Goal: Information Seeking & Learning: Understand process/instructions

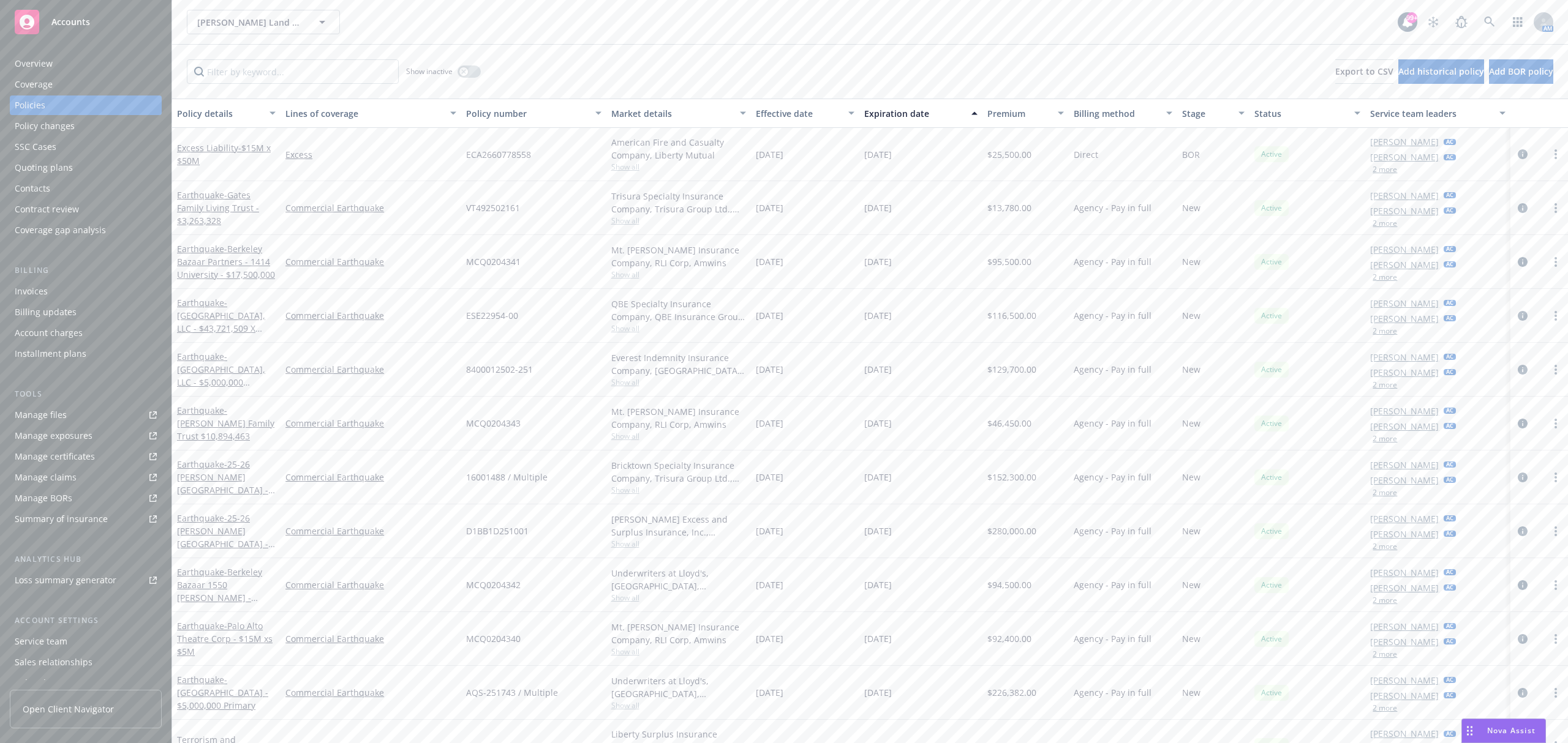
click at [1507, 733] on span "Nova Assist" at bounding box center [1510, 730] width 48 height 10
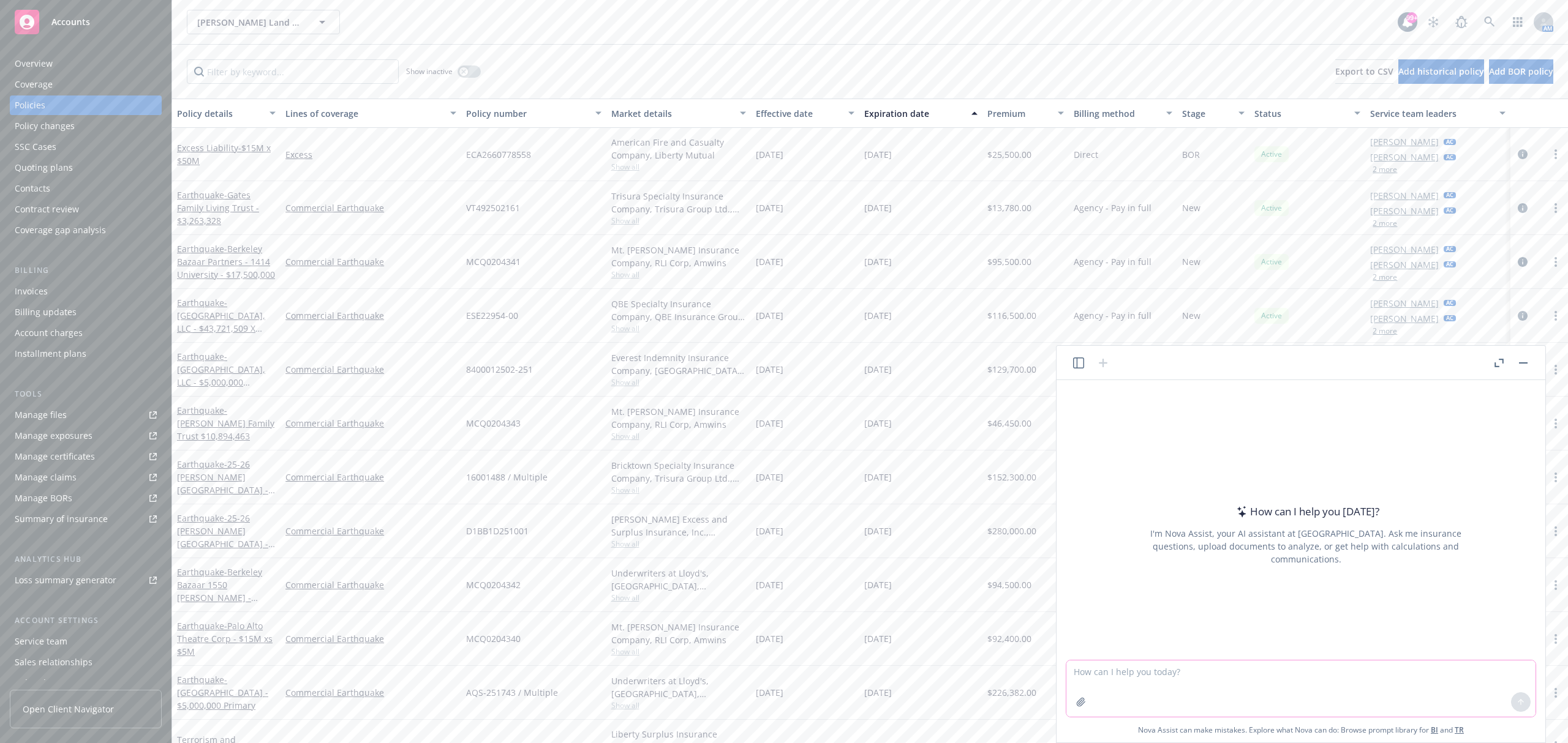
click at [1162, 674] on textarea at bounding box center [1301, 688] width 469 height 56
click at [1264, 674] on textarea at bounding box center [1301, 688] width 469 height 56
type textarea "P"
type textarea "Bullet out the insurance requirements for property and liability coverages in t…"
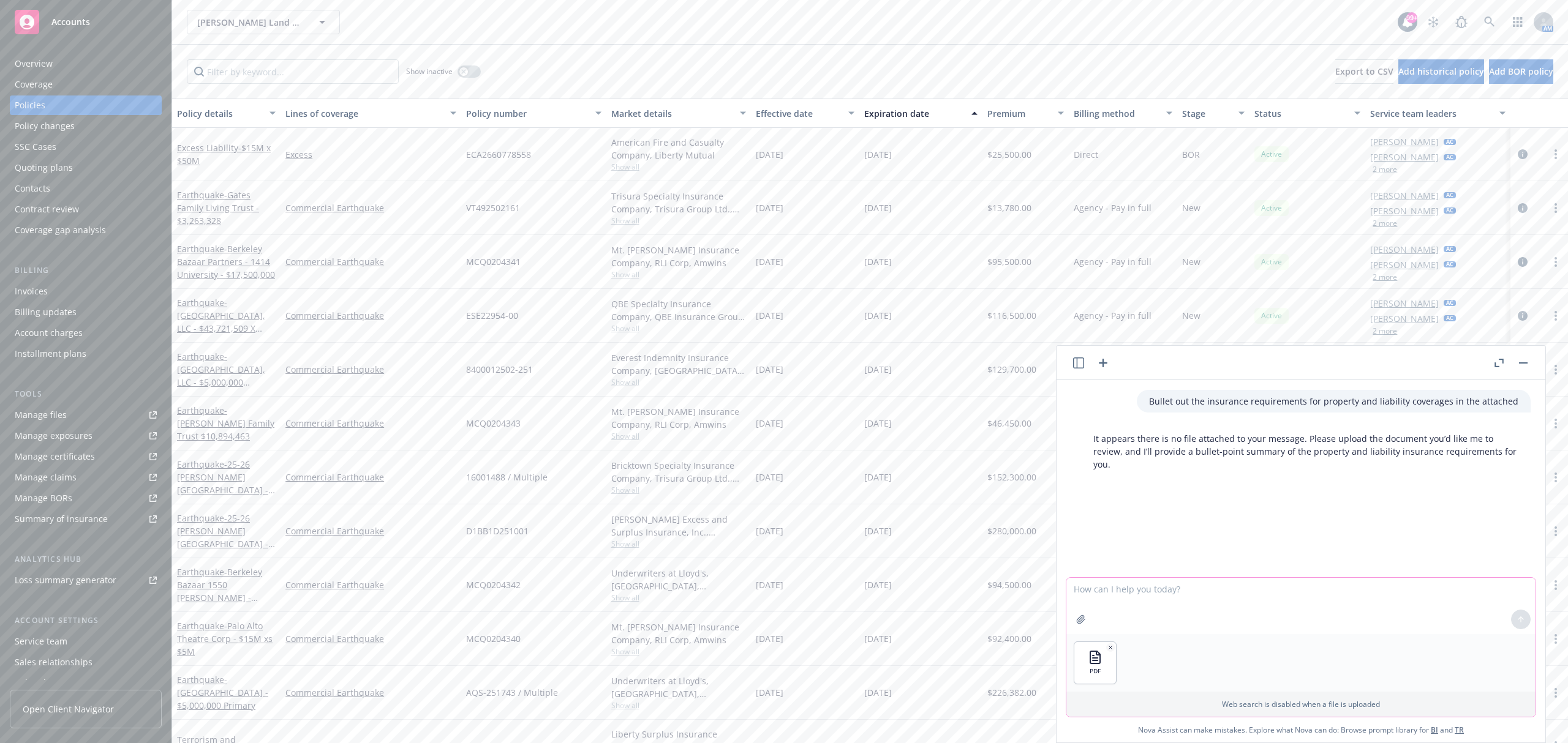
click at [1135, 593] on textarea at bounding box center [1301, 606] width 469 height 56
type textarea "Here"
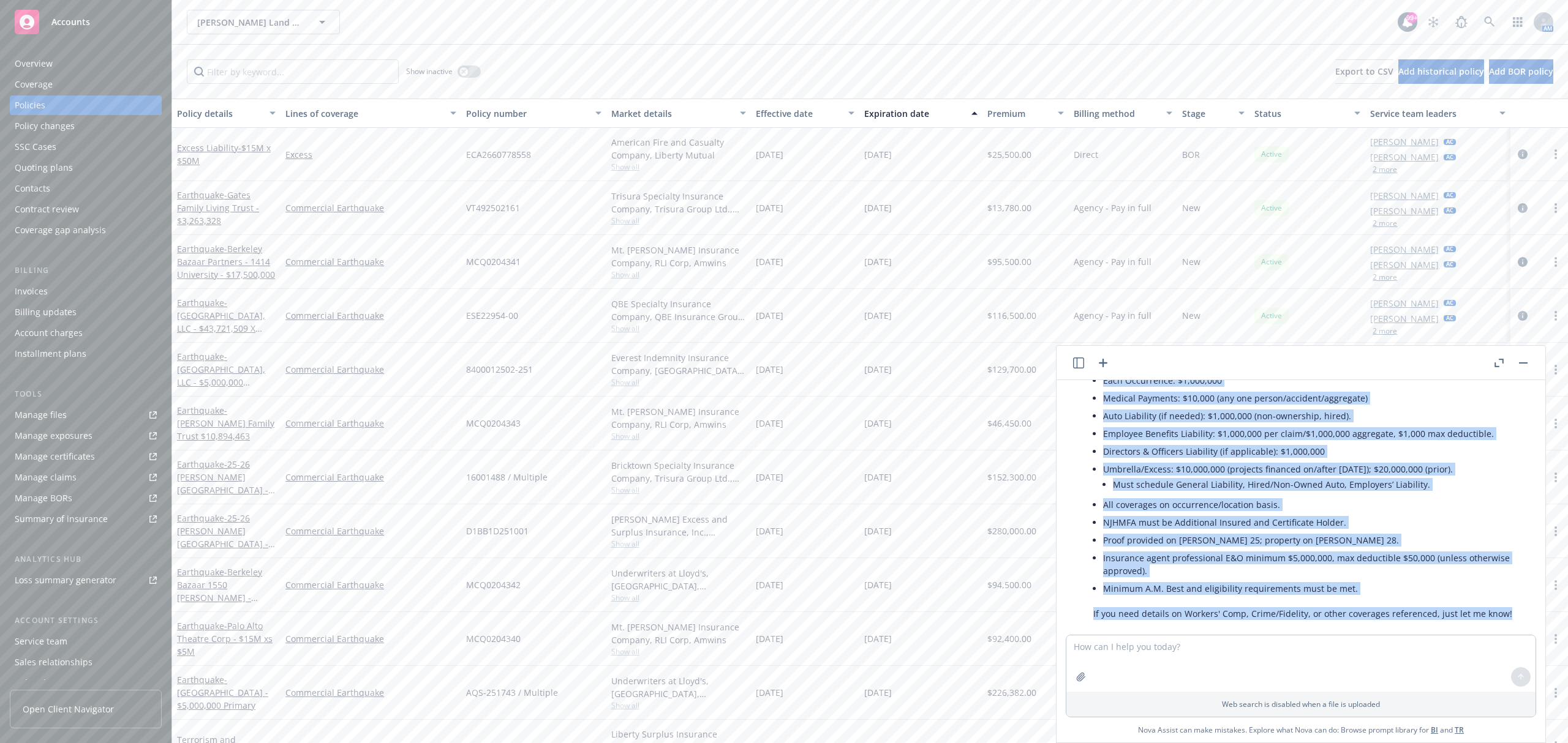
scroll to position [706, 0]
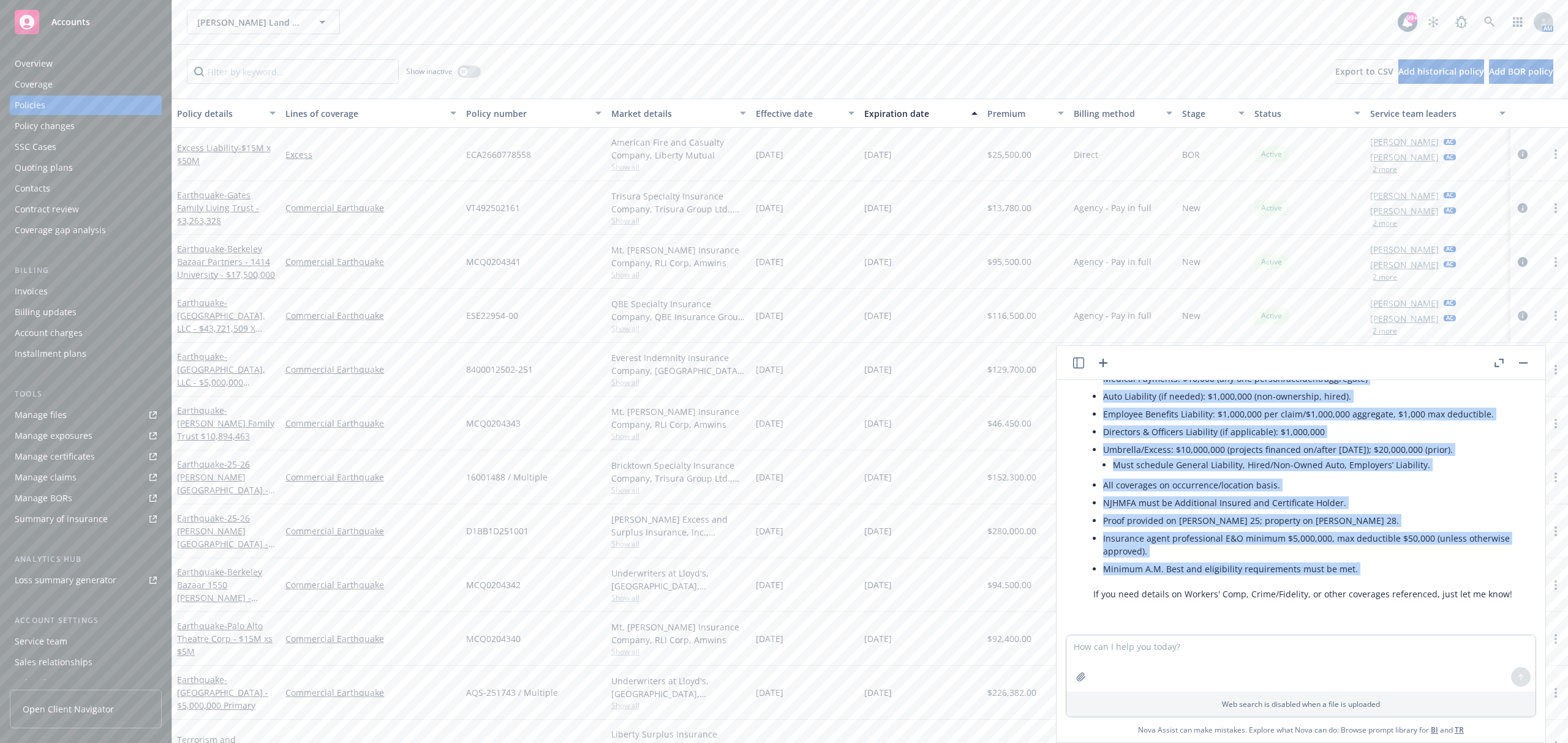
drag, startPoint x: 1095, startPoint y: 477, endPoint x: 1088, endPoint y: 601, distance: 124.2
click at [1088, 601] on div "Here are the insurance requirements for property and liability coverages based …" at bounding box center [1306, 234] width 449 height 742
copy div "Property Insurance Blanket replacement cost coverage for real and personal prop…"
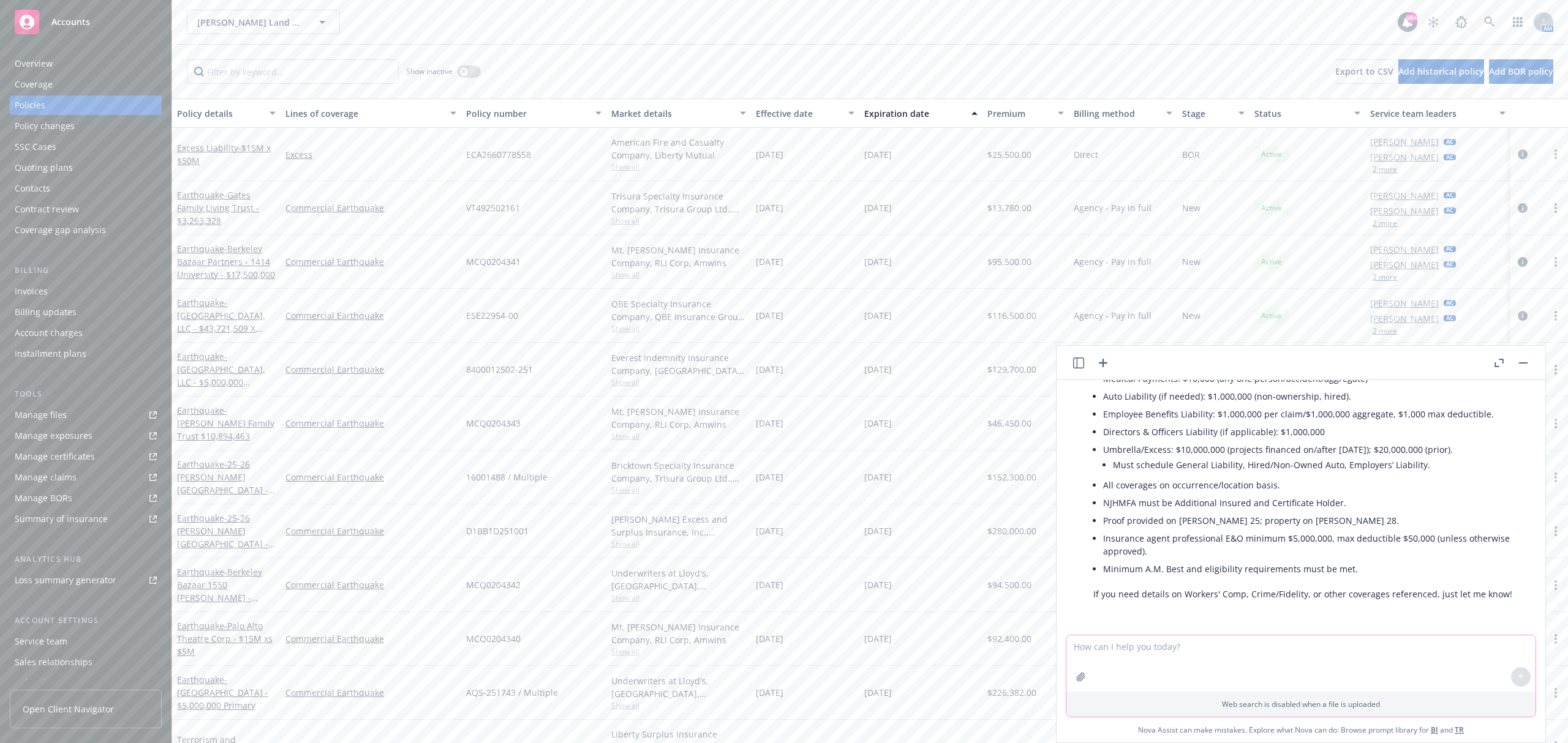
click at [1173, 672] on textarea at bounding box center [1301, 663] width 469 height 56
type textarea "Yes Give me the rest"
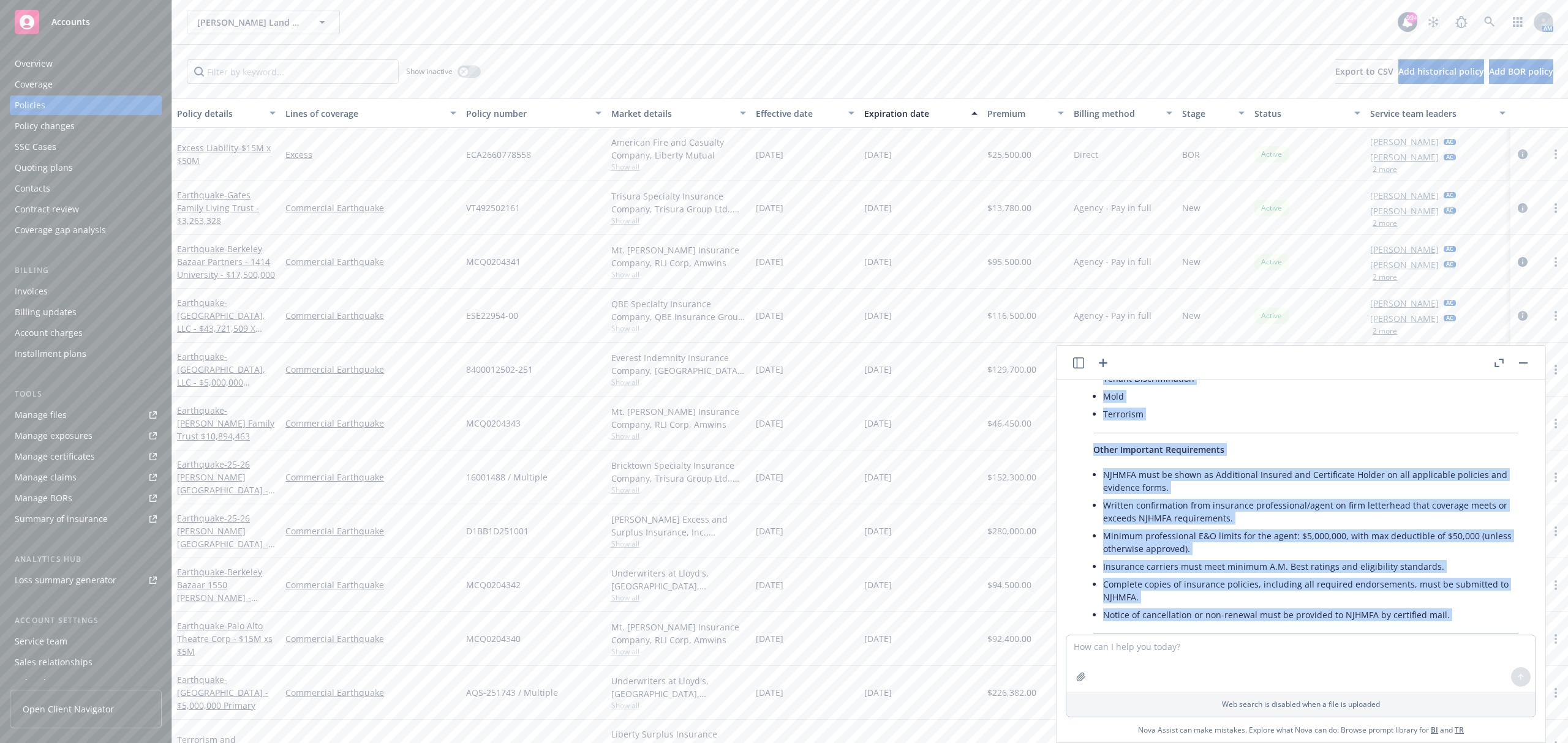
scroll to position [1347, 0]
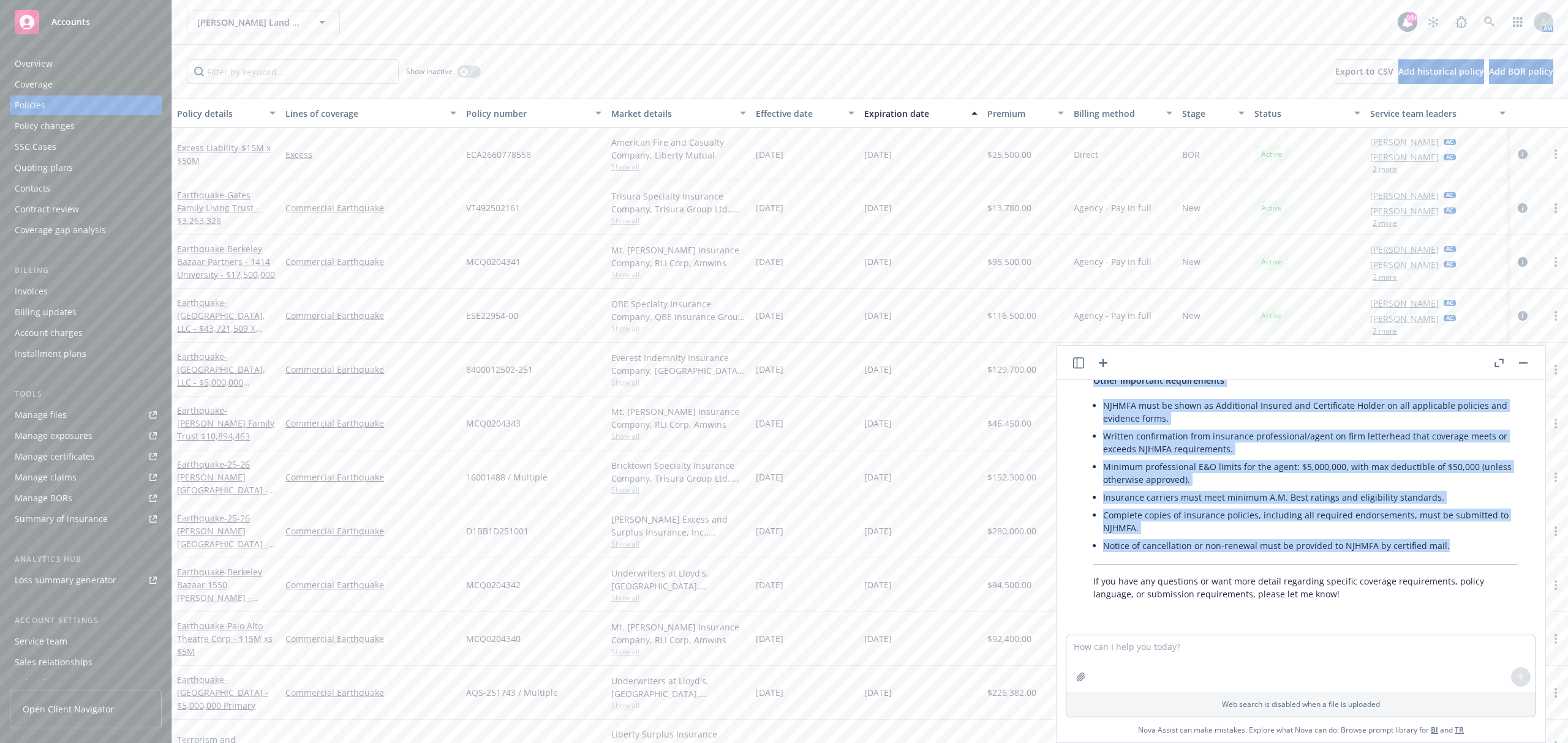
drag, startPoint x: 1094, startPoint y: 469, endPoint x: 1449, endPoint y: 548, distance: 363.7
click at [1449, 548] on div "Here are the additional insurance requirements outlined in your document, beyon…" at bounding box center [1306, 311] width 449 height 589
copy div "Lorem/Ipsumdol Sitametco Adipisci Elitseddoe: $678,144 tem inci (utlabor $0,758…"
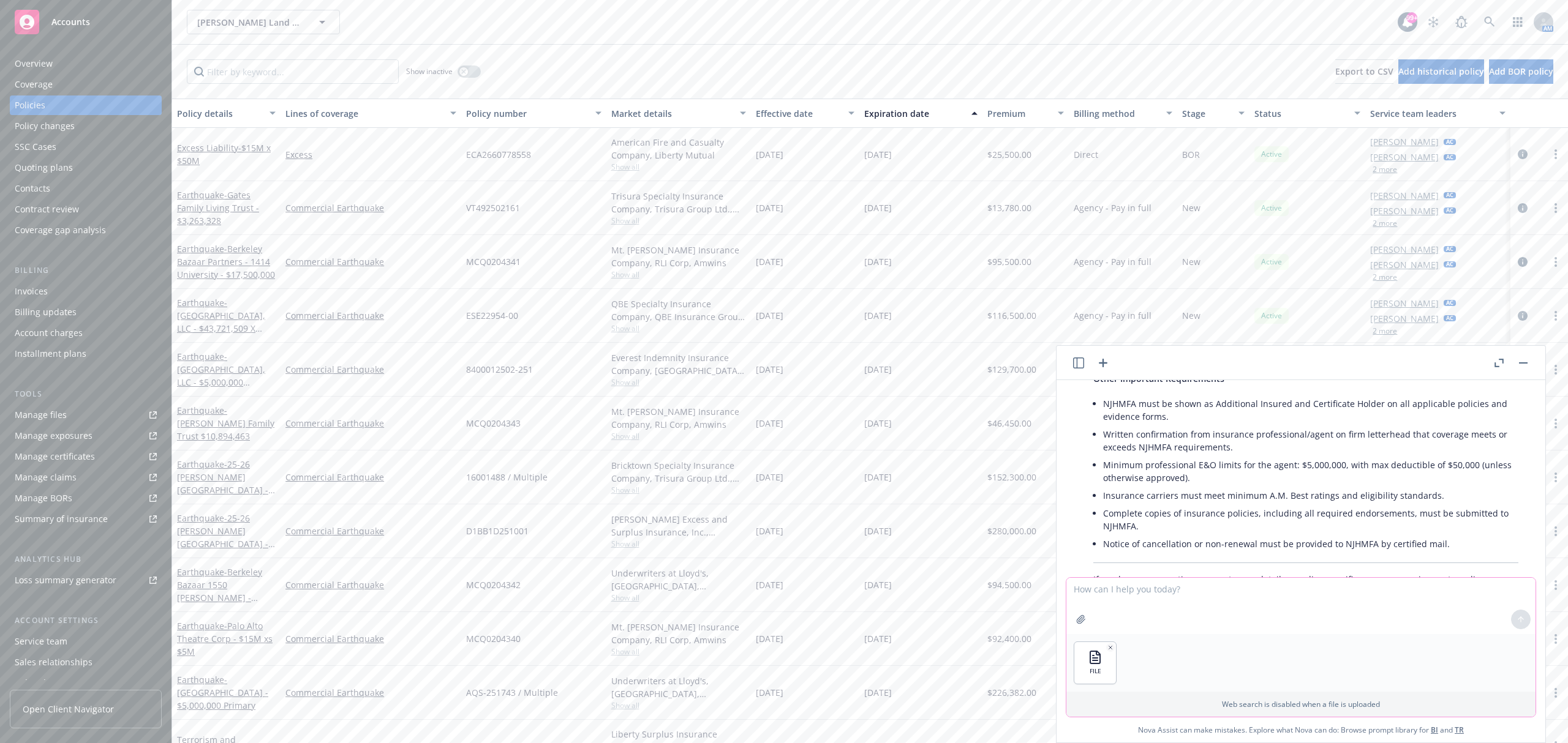
click at [1132, 586] on textarea at bounding box center [1301, 606] width 469 height 56
type textarea "Do the same for this attachment"
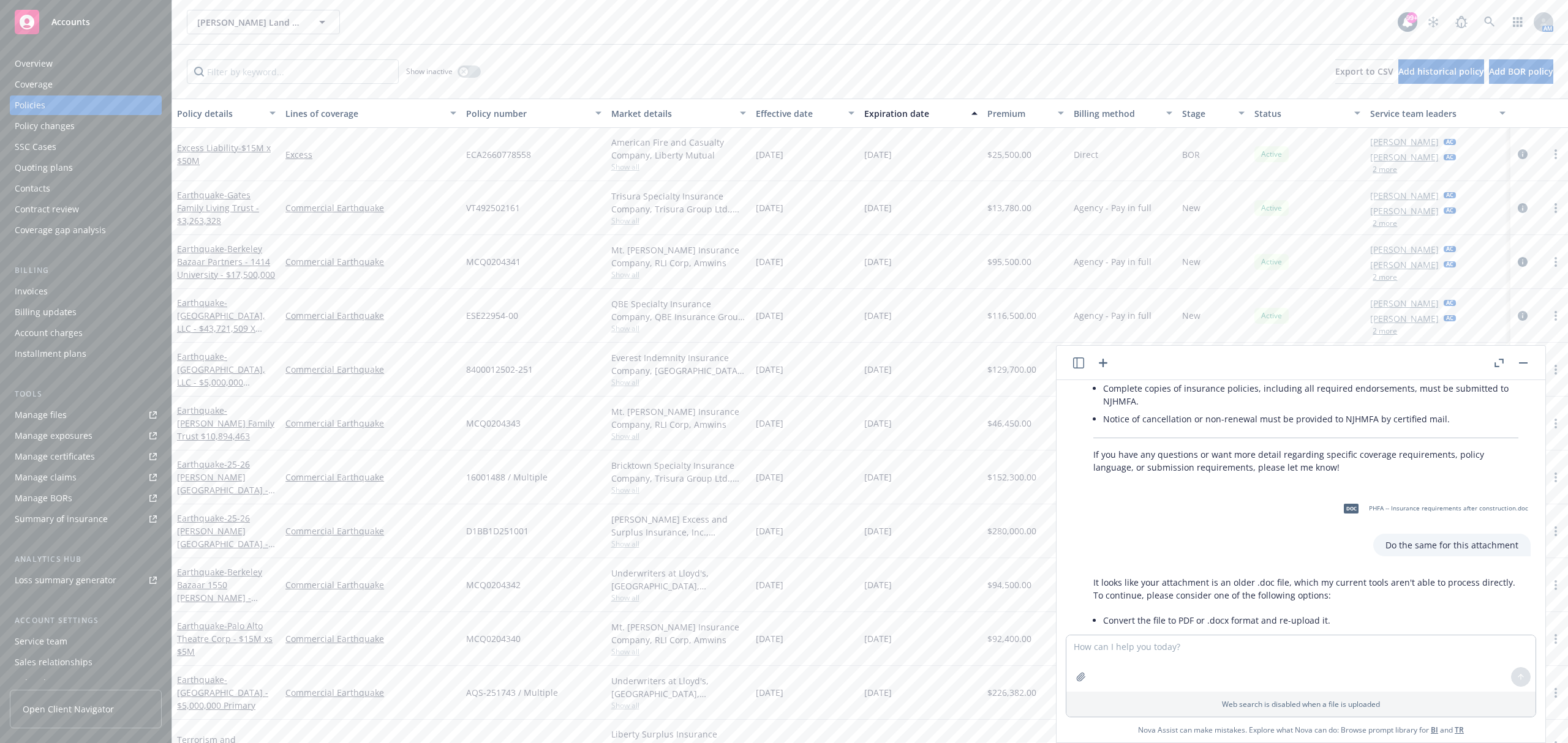
scroll to position [1556, 0]
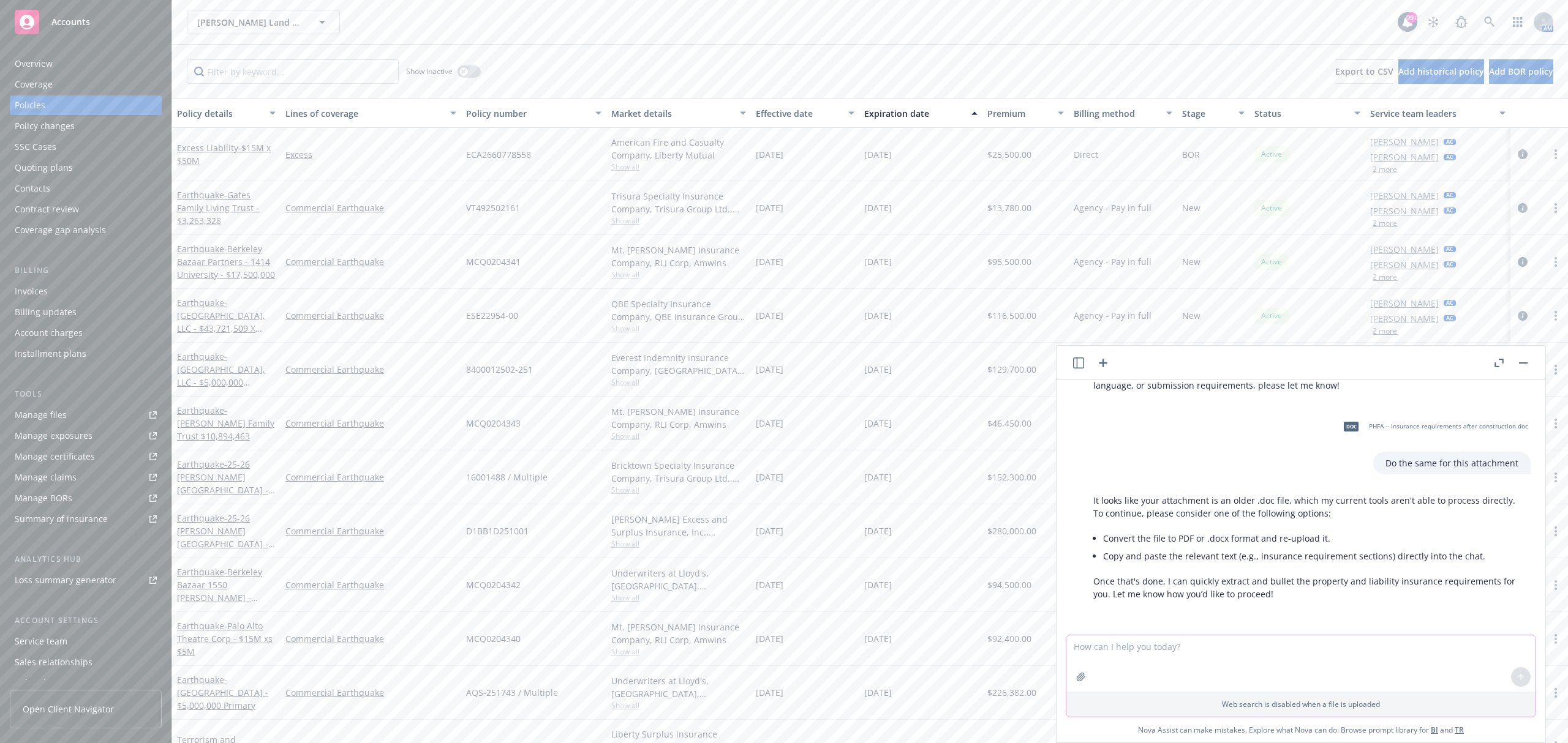
click at [1123, 644] on textarea at bounding box center [1301, 663] width 469 height 56
paste textarea "OWNER REQUIREMENTS Property Damage Insurance The property must be continuously …"
type textarea "OWNER REQUIREMENTS Property Damage Insurance The property must be continuously …"
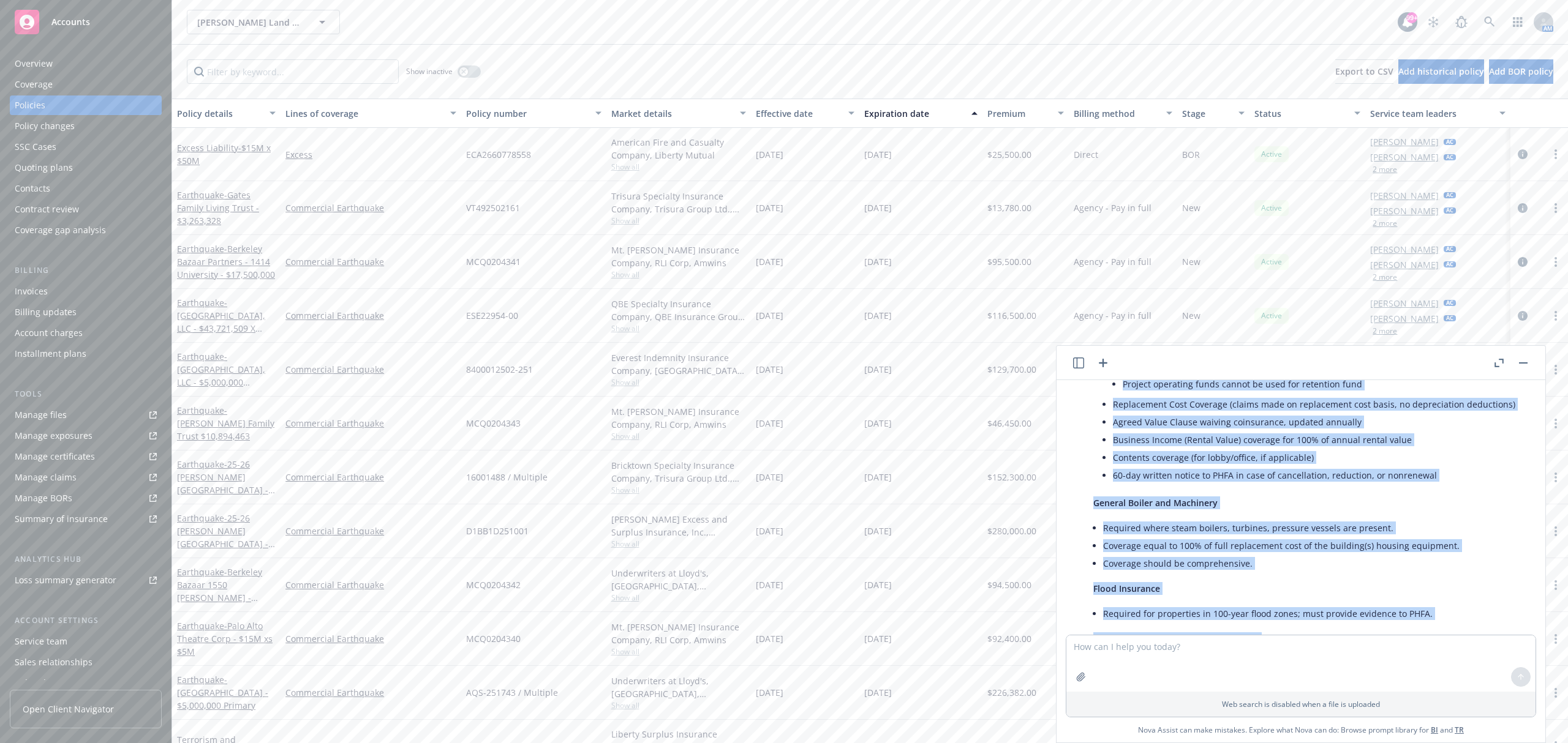
scroll to position [3019, 0]
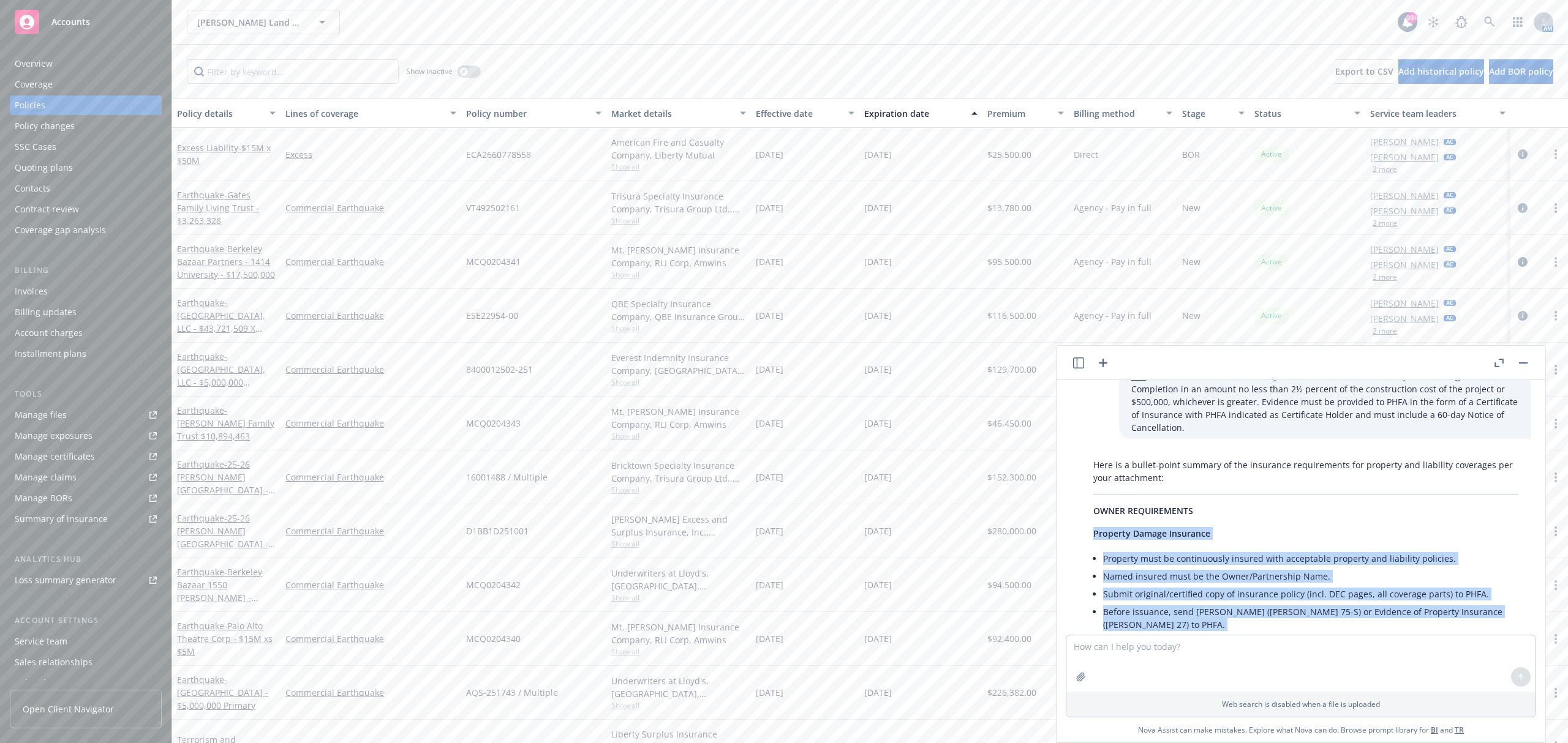
drag, startPoint x: 1487, startPoint y: 546, endPoint x: 1091, endPoint y: 518, distance: 397.0
copy div "Loremips Dolors Ametconse Adipisci elit se doeiusmodtem incidid utla etdolorema…"
click at [1188, 642] on textarea at bounding box center [1301, 663] width 469 height 56
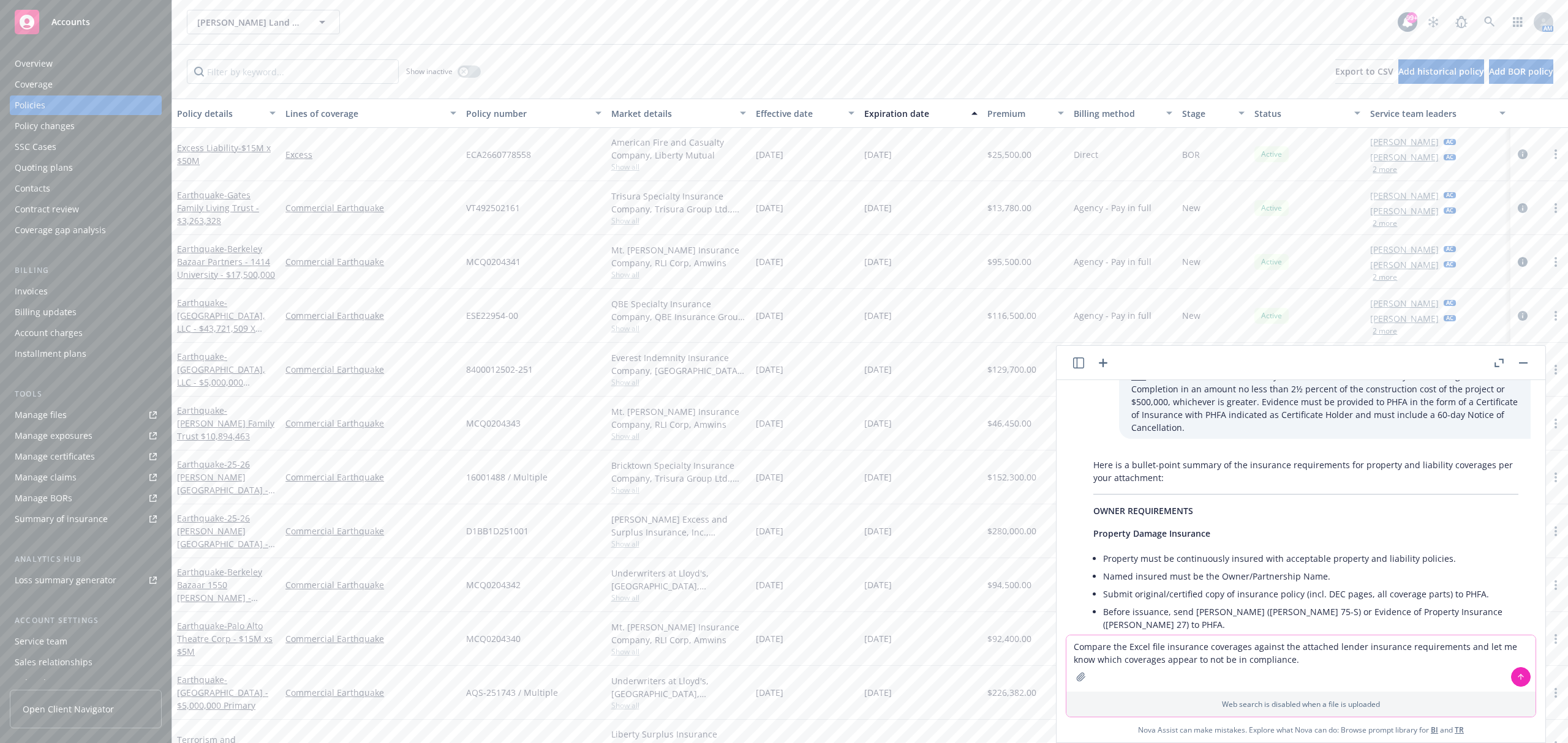
click at [1280, 662] on textarea "Compare the Excel file insurance coverages against the attached lender insuranc…" at bounding box center [1301, 663] width 469 height 56
click at [1330, 663] on textarea "Compare the Excel file insurance coverages against the attached lender insuranc…" at bounding box center [1301, 663] width 469 height 56
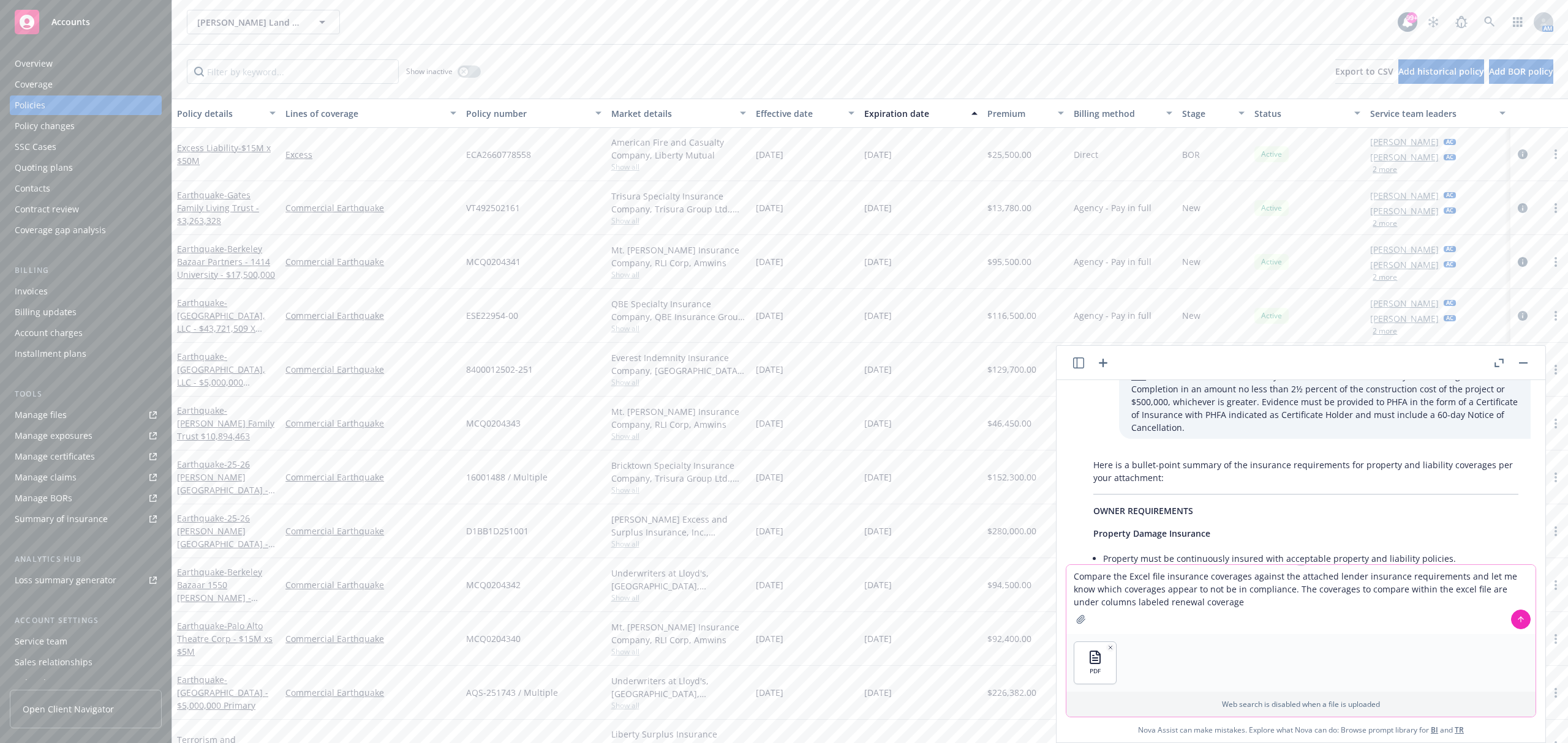
click at [1137, 573] on textarea "Compare the Excel file insurance coverages against the attached lender insuranc…" at bounding box center [1301, 599] width 469 height 69
drag, startPoint x: 1378, startPoint y: 586, endPoint x: 1419, endPoint y: 583, distance: 41.1
click at [1419, 583] on textarea "Compare the insurance coverages against the attached lender insurance requireme…" at bounding box center [1301, 599] width 469 height 69
click at [1197, 599] on textarea "Compare the insurance coverages against the attached lender insurance requireme…" at bounding box center [1301, 599] width 469 height 69
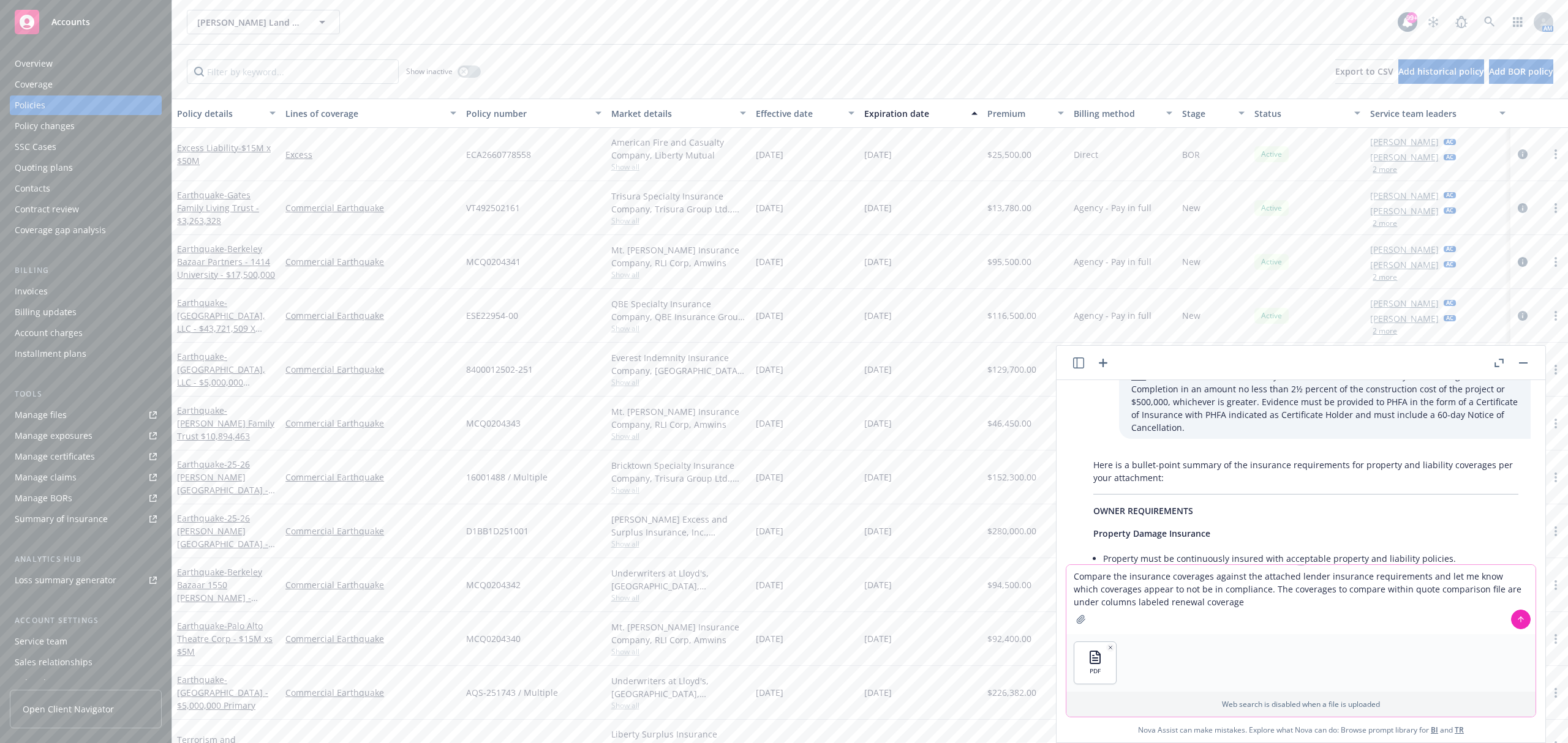
click at [1197, 599] on textarea "Compare the insurance coverages against the attached lender insurance requireme…" at bounding box center [1301, 599] width 469 height 69
type textarea "Compare the insurance coverages against the attached lender insurance requireme…"
click at [1517, 618] on icon at bounding box center [1521, 619] width 9 height 9
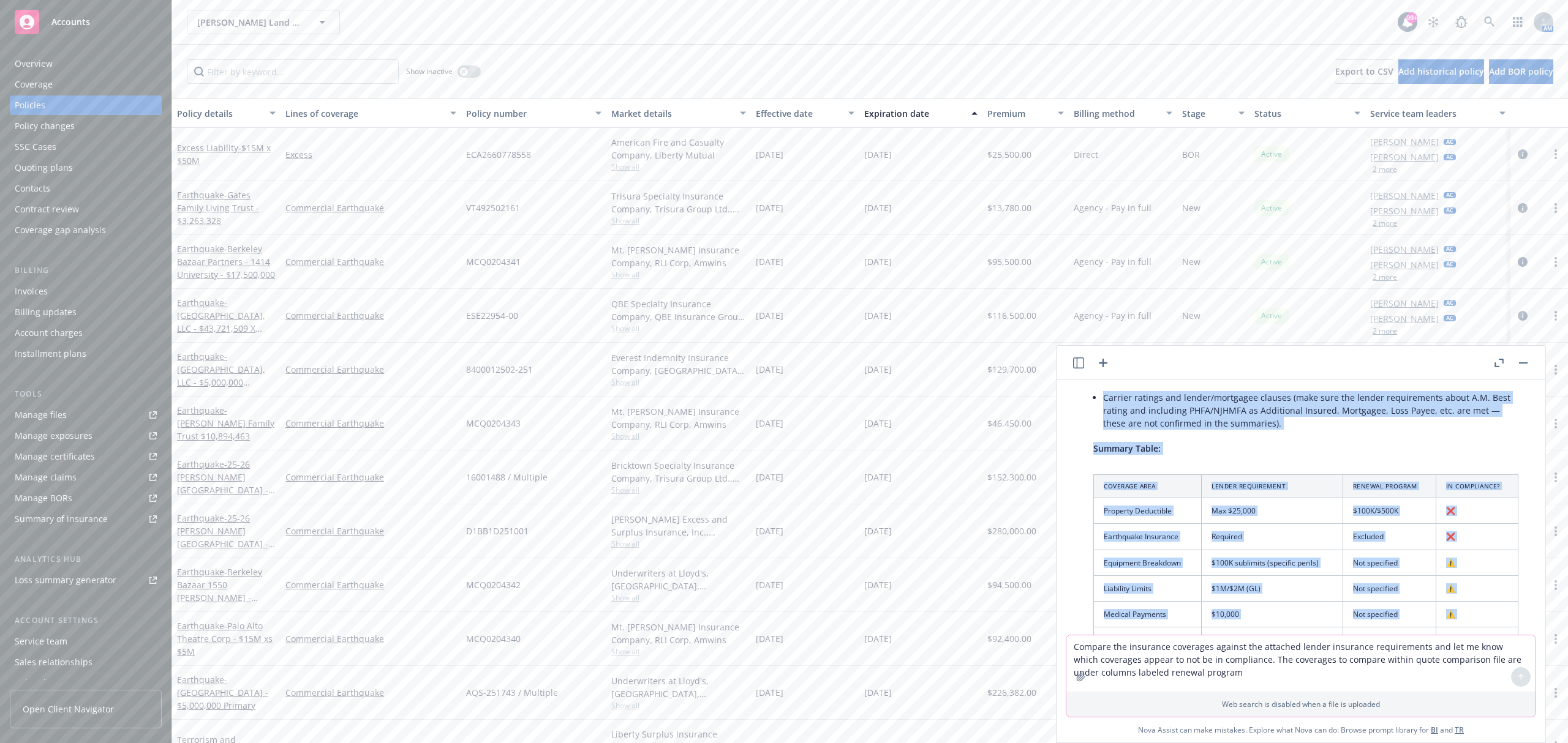
scroll to position [5282, 0]
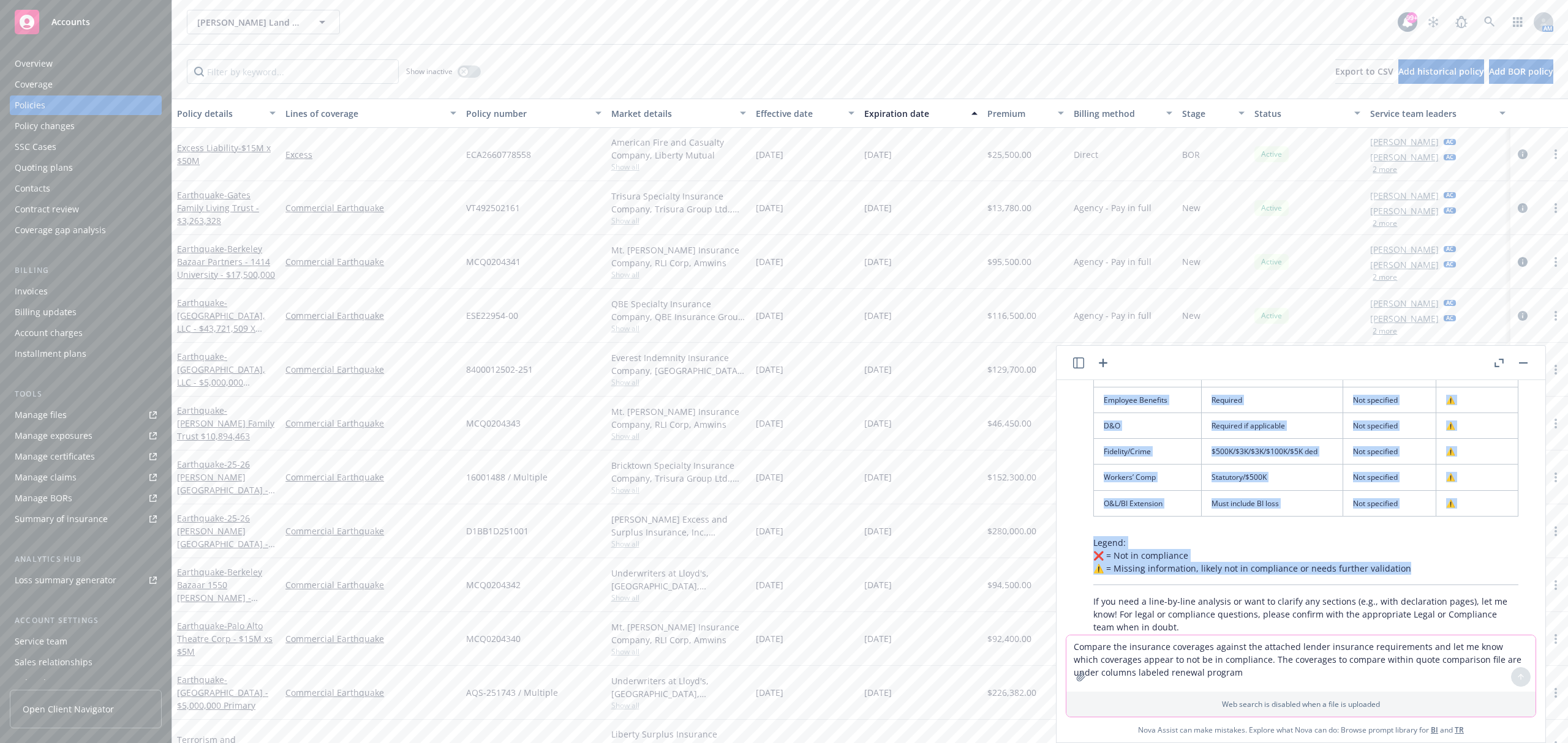
drag, startPoint x: 1094, startPoint y: 465, endPoint x: 1409, endPoint y: 535, distance: 322.7
click at [1409, 535] on div "Based on a comparison of the “renewal program” columns in your quote comparison…" at bounding box center [1306, 65] width 449 height 1145
copy div "Lor Ipsumdolo Sit am Consectetu: Adipisci Elitseddoei : Tempor inc utl etdolore…"
